Goal: Transaction & Acquisition: Download file/media

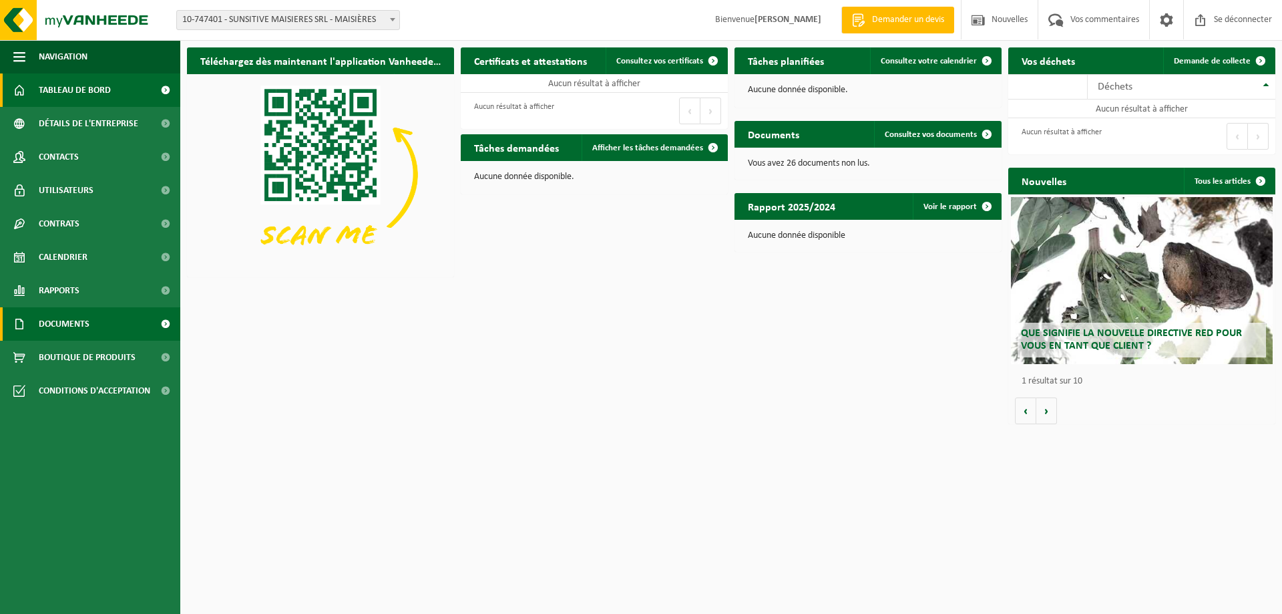
click at [63, 321] on font "Documents" at bounding box center [64, 324] width 51 height 10
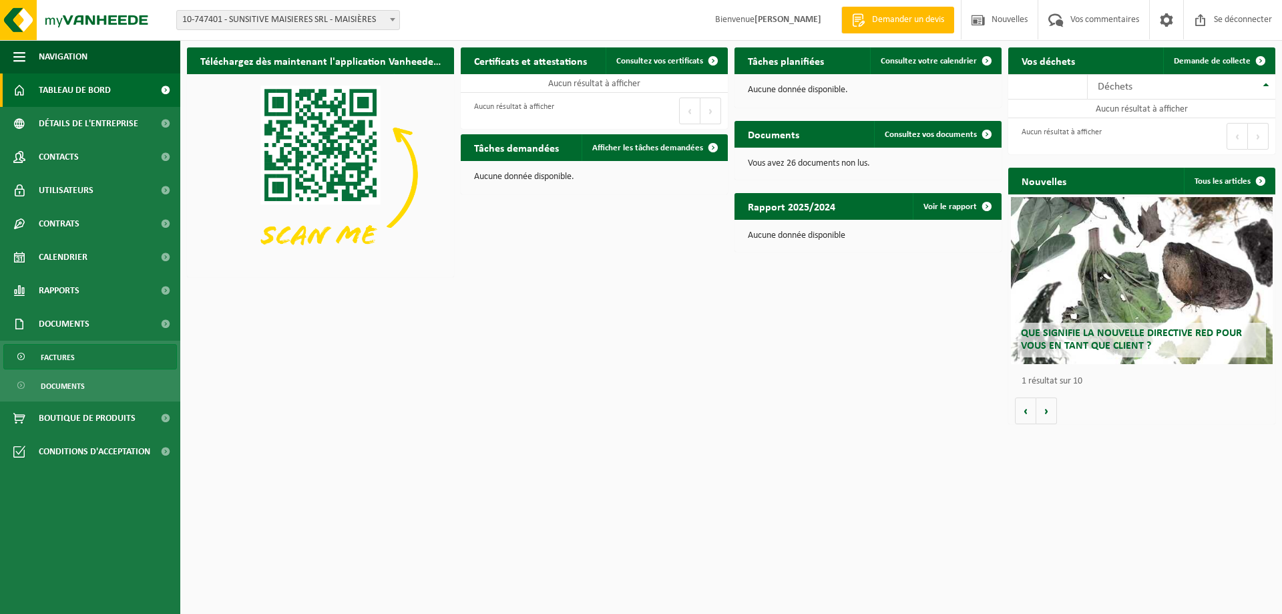
click at [59, 355] on font "Factures" at bounding box center [58, 358] width 34 height 8
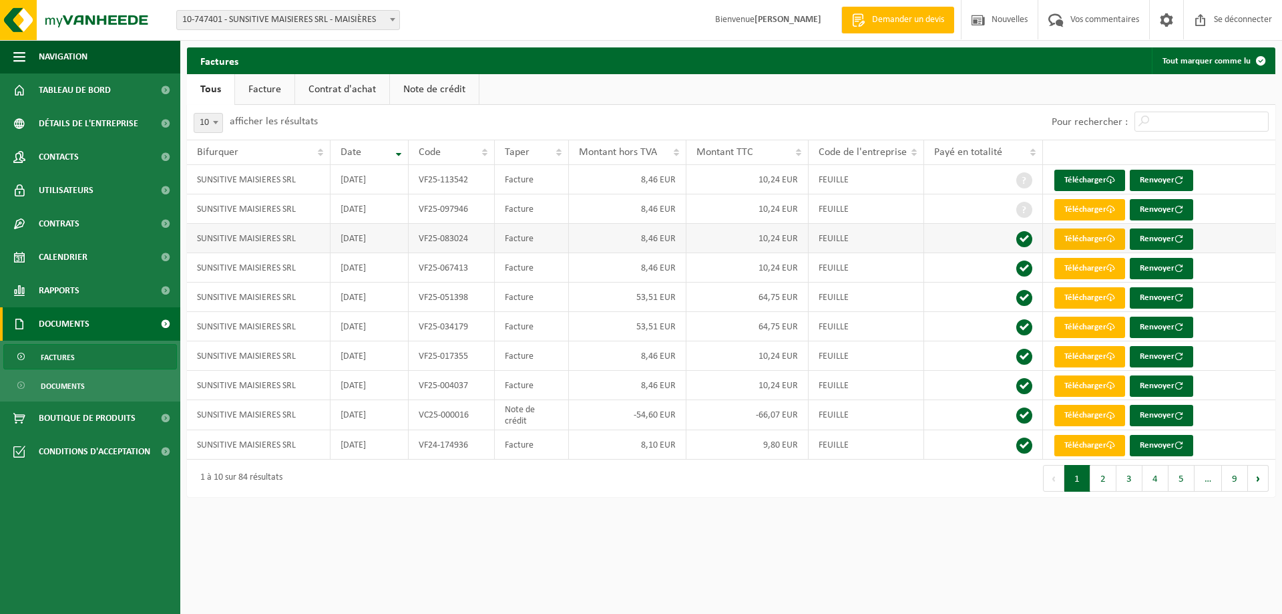
click at [1079, 237] on font "Télécharger" at bounding box center [1086, 238] width 42 height 9
click at [1075, 208] on font "Télécharger" at bounding box center [1086, 209] width 42 height 9
click at [1073, 177] on font "Télécharger" at bounding box center [1086, 180] width 42 height 9
